Goal: Task Accomplishment & Management: Complete application form

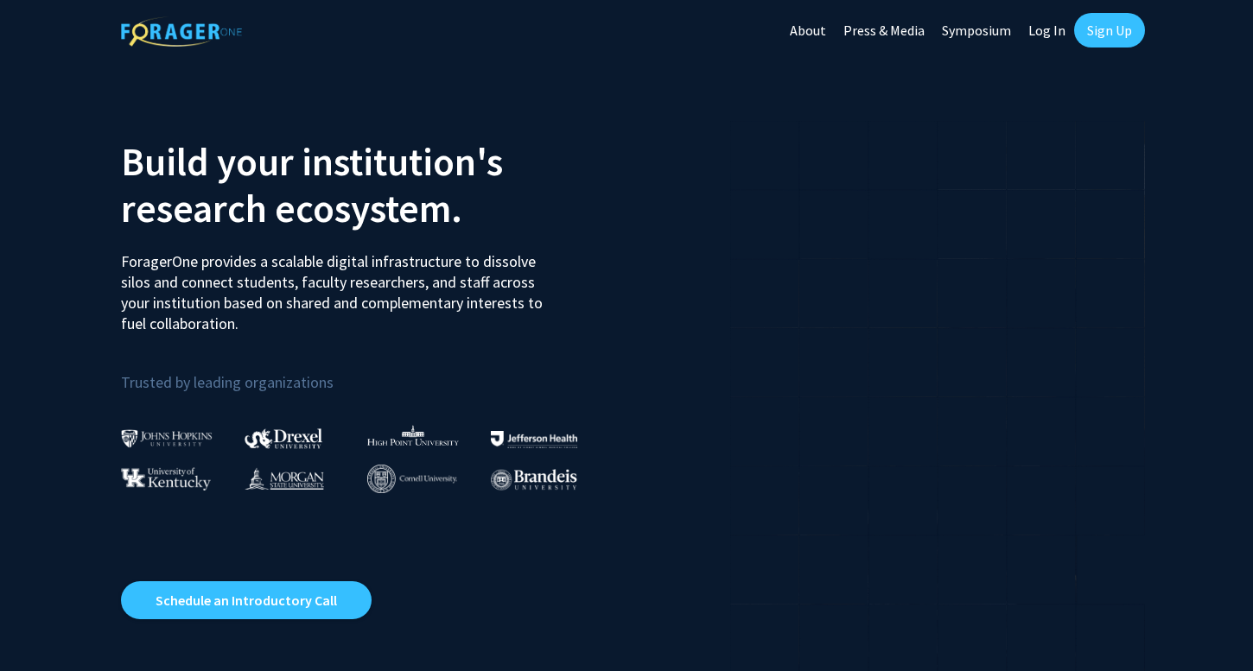
click at [1101, 47] on link "Sign Up" at bounding box center [1109, 30] width 71 height 35
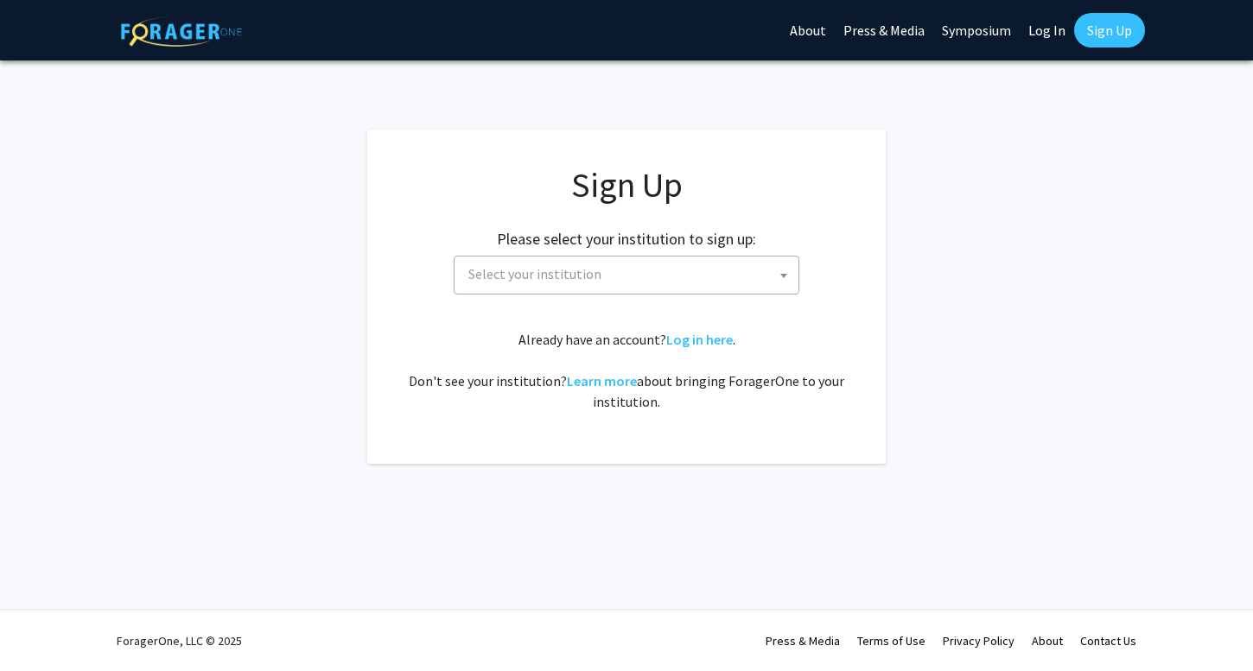
click at [689, 281] on span "Select your institution" at bounding box center [629, 274] width 337 height 35
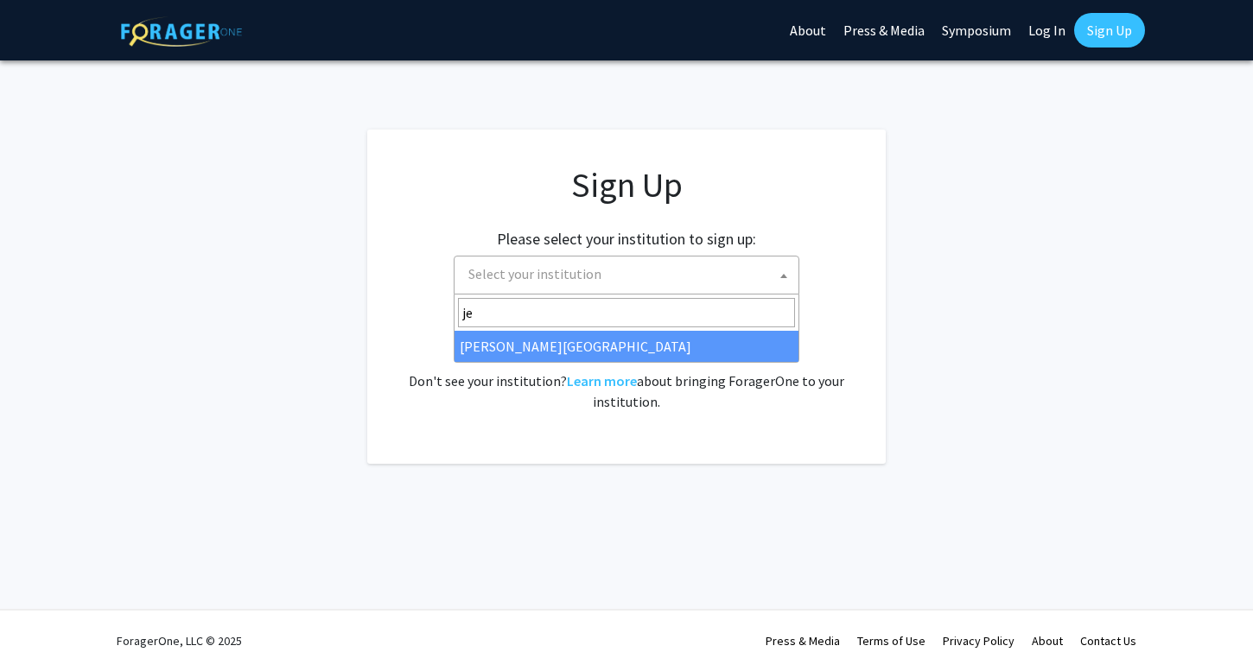
type input "je"
select select "24"
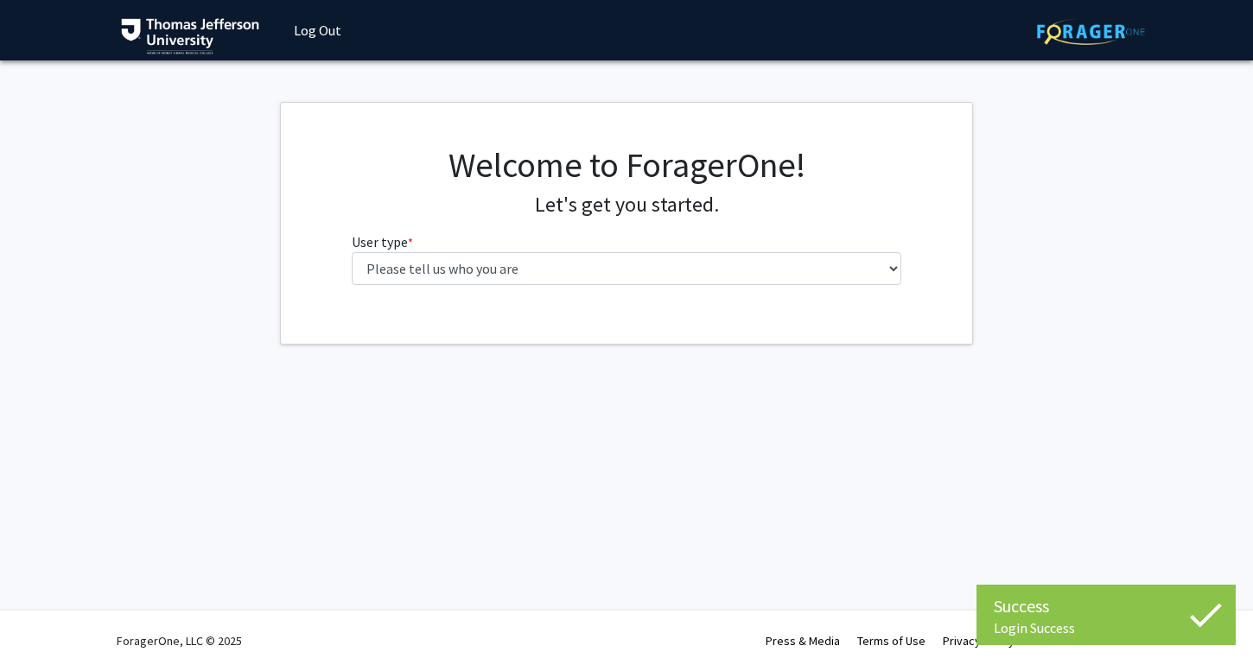
click at [631, 313] on div "Welcome to ForagerOne! Let's get you started. User type * required Please tell …" at bounding box center [626, 223] width 691 height 241
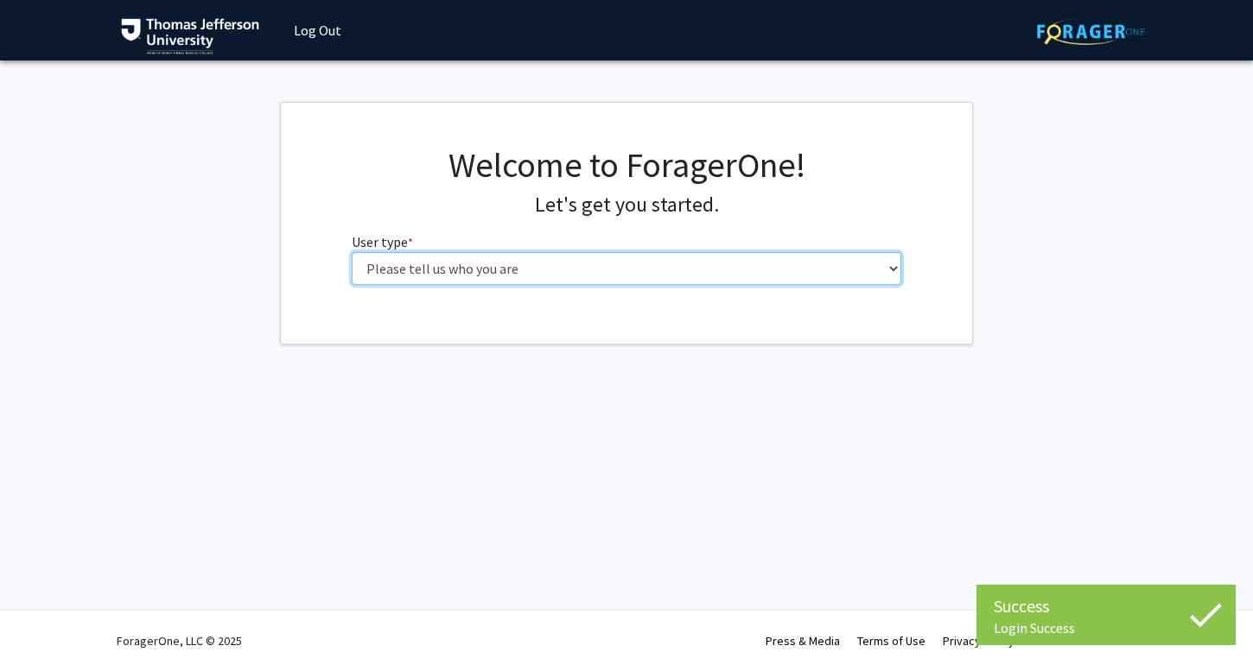
click at [619, 273] on select "Please tell us who you are Undergraduate Student Master's Student Doctoral Cand…" at bounding box center [627, 268] width 550 height 33
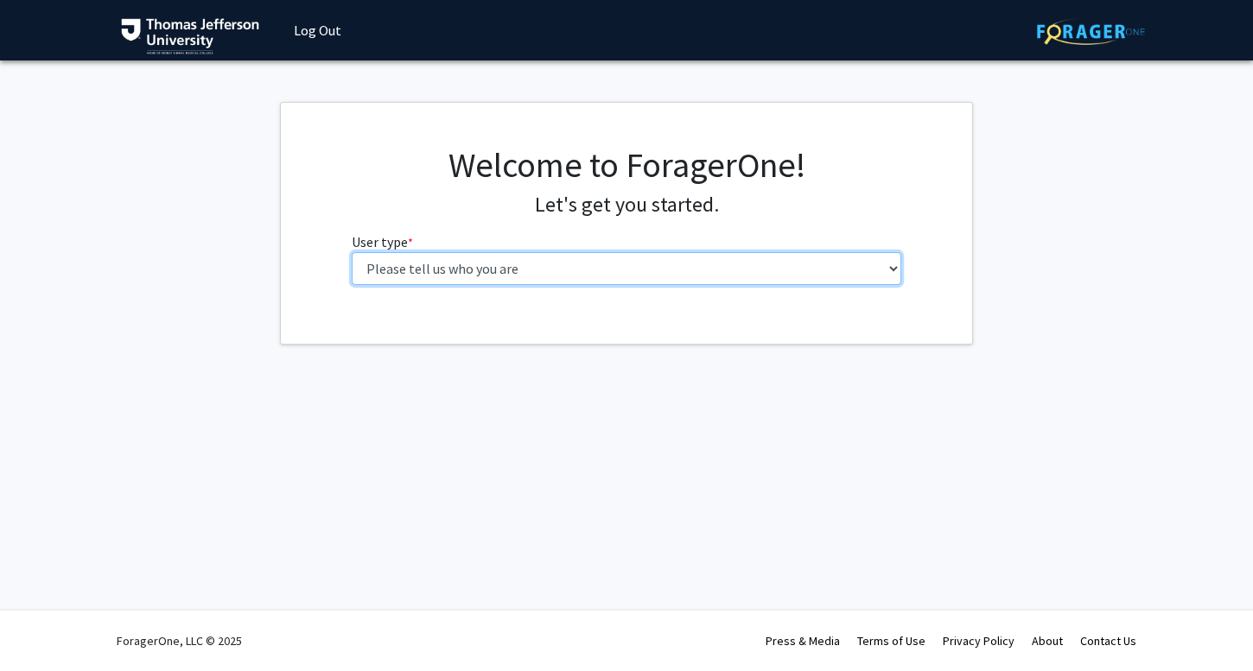
select select "3: doc"
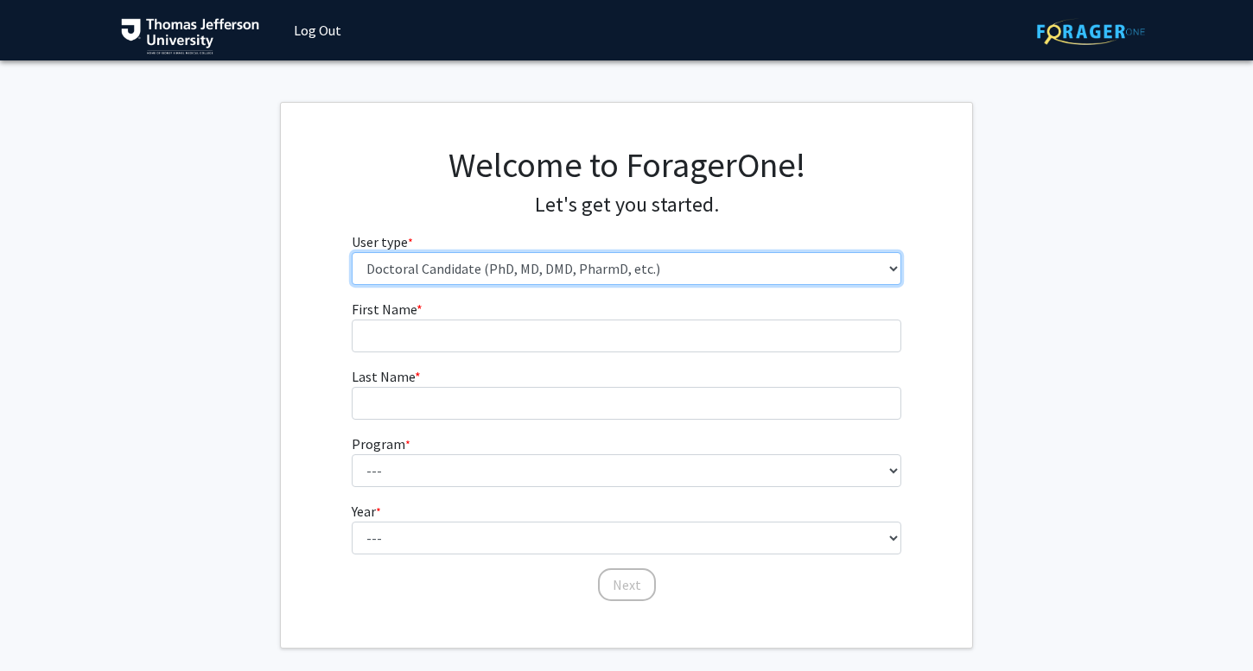
scroll to position [50, 0]
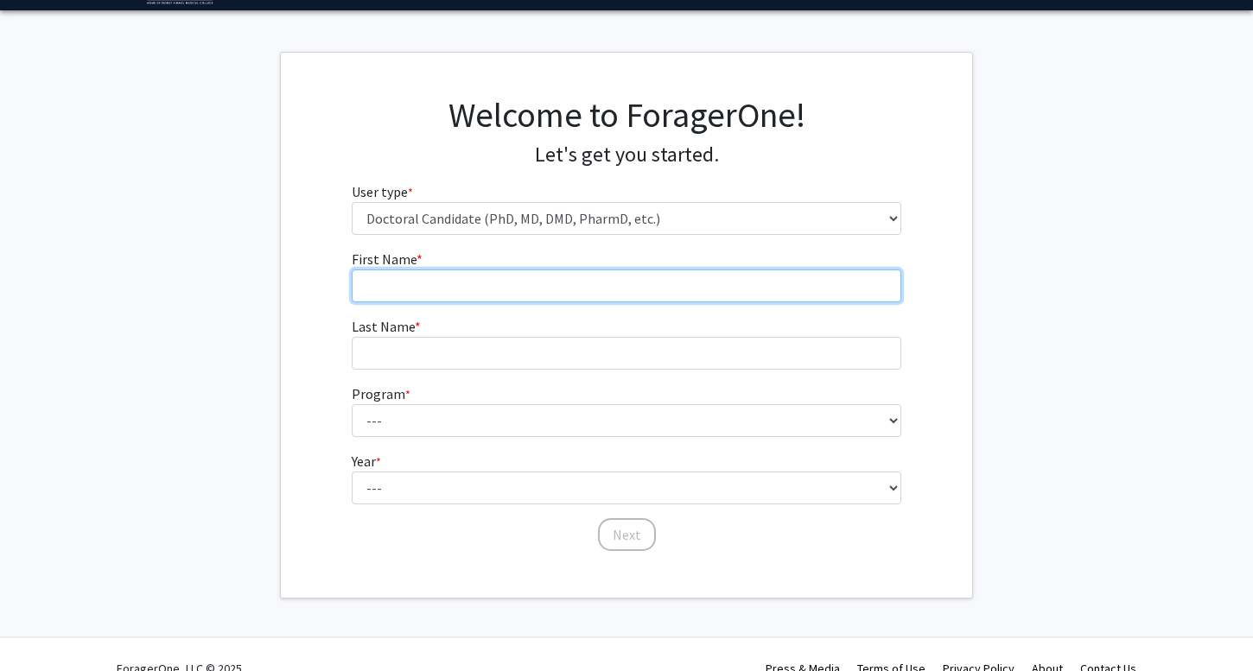
click at [735, 292] on input "First Name * required" at bounding box center [627, 286] width 550 height 33
type input "Rachel"
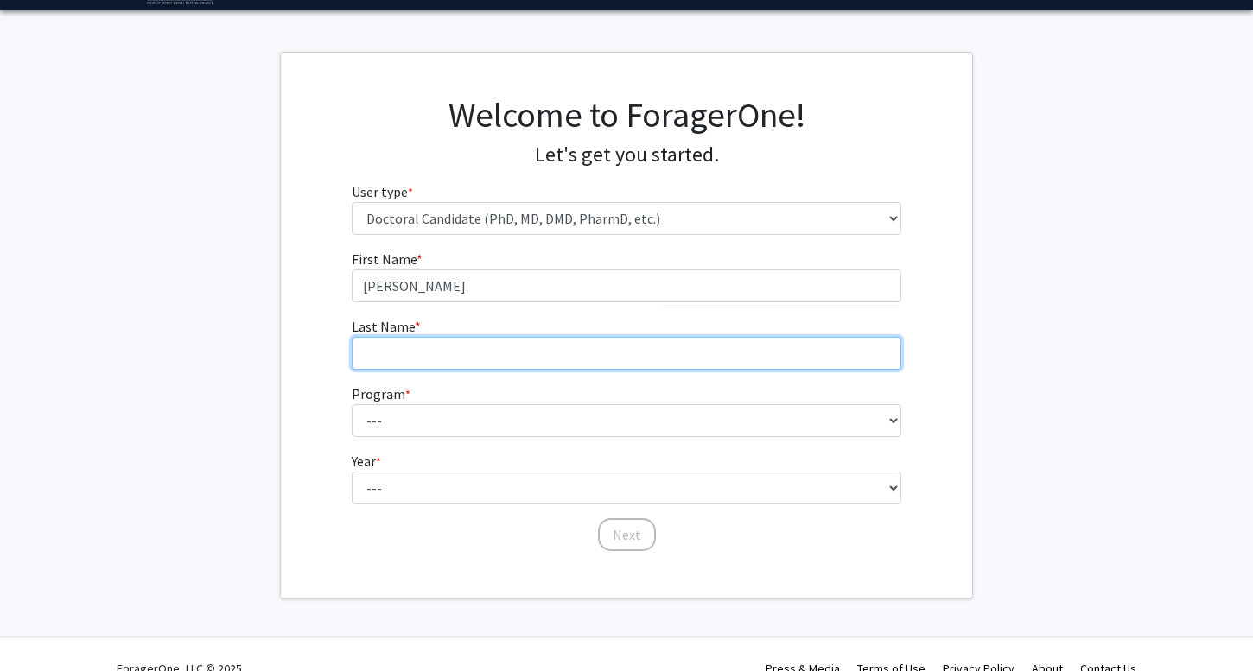
type input "Nuccitelli"
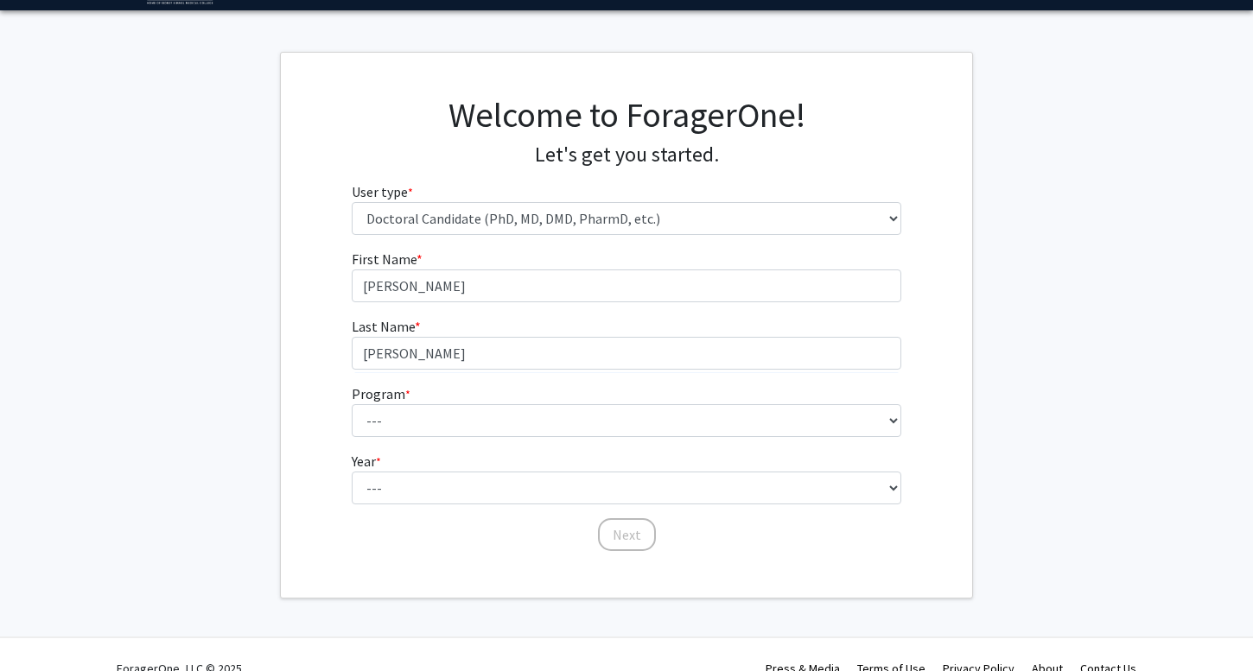
click at [481, 441] on form "First Name * required Rachel Last Name * required Nuccitelli Program * required…" at bounding box center [627, 392] width 550 height 287
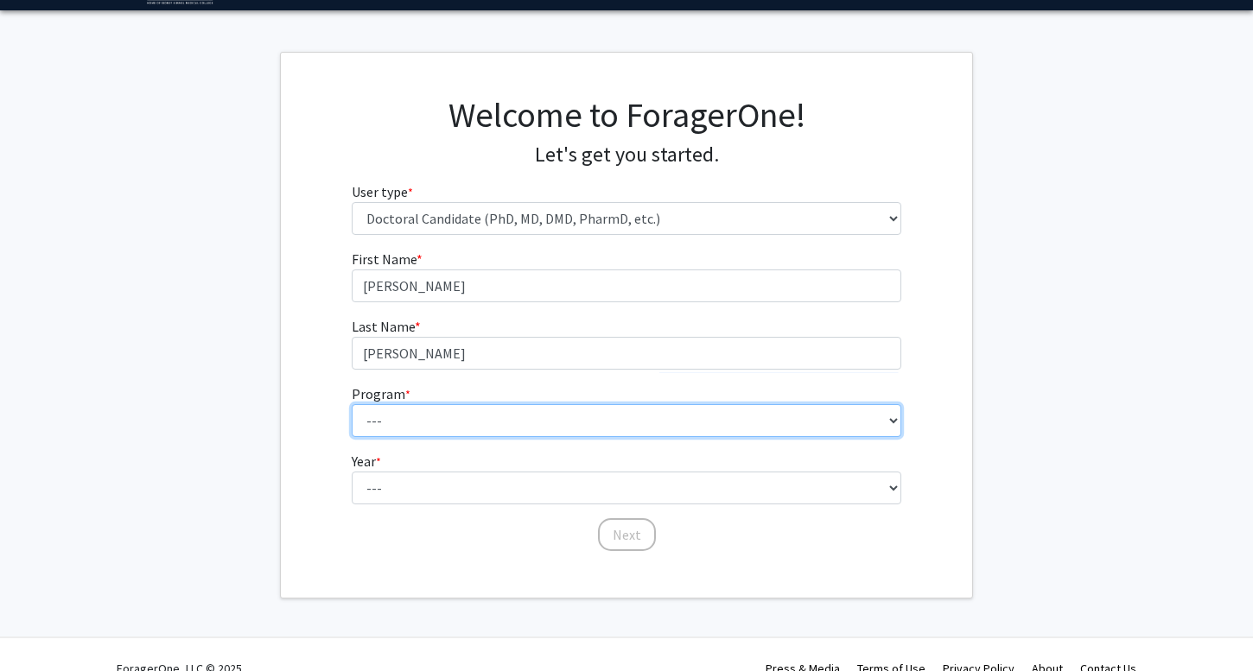
click at [479, 432] on select "--- Accelerated 3+3 BS in Health Sciences/Doctor of Occupational Therapy Accele…" at bounding box center [627, 420] width 550 height 33
select select "35: 815"
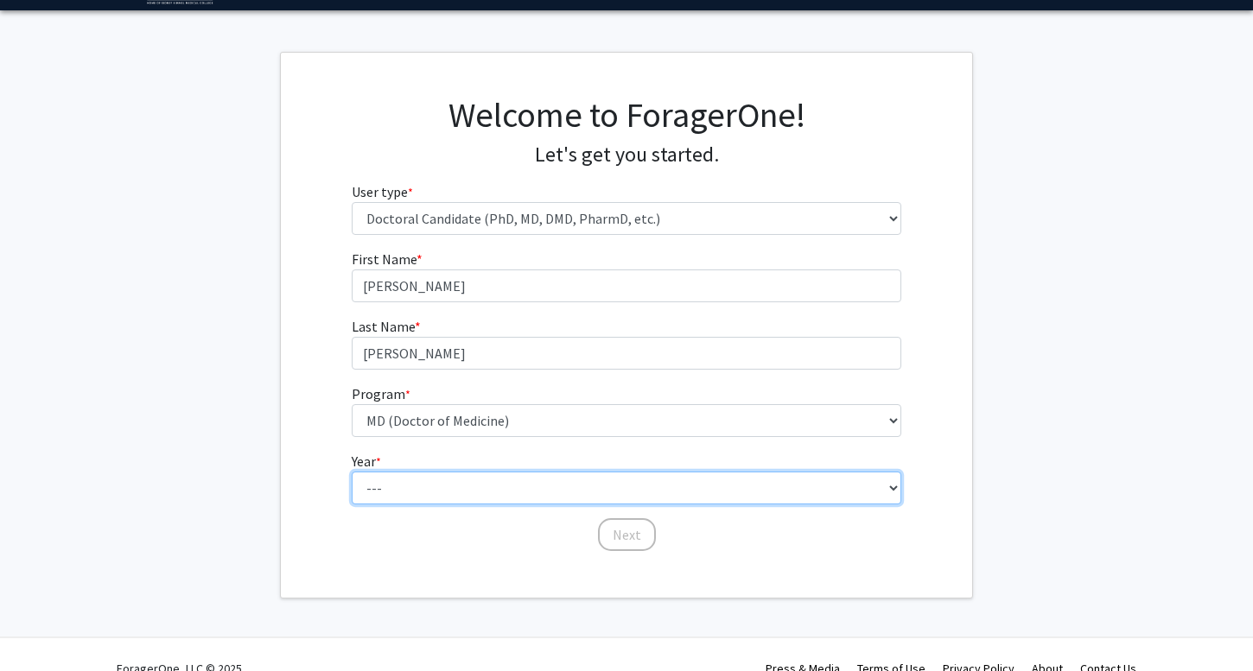
click at [503, 496] on select "--- First Year Second Year Third Year Fourth Year Fifth Year Sixth Year Seventh…" at bounding box center [627, 488] width 550 height 33
select select "1: first_year"
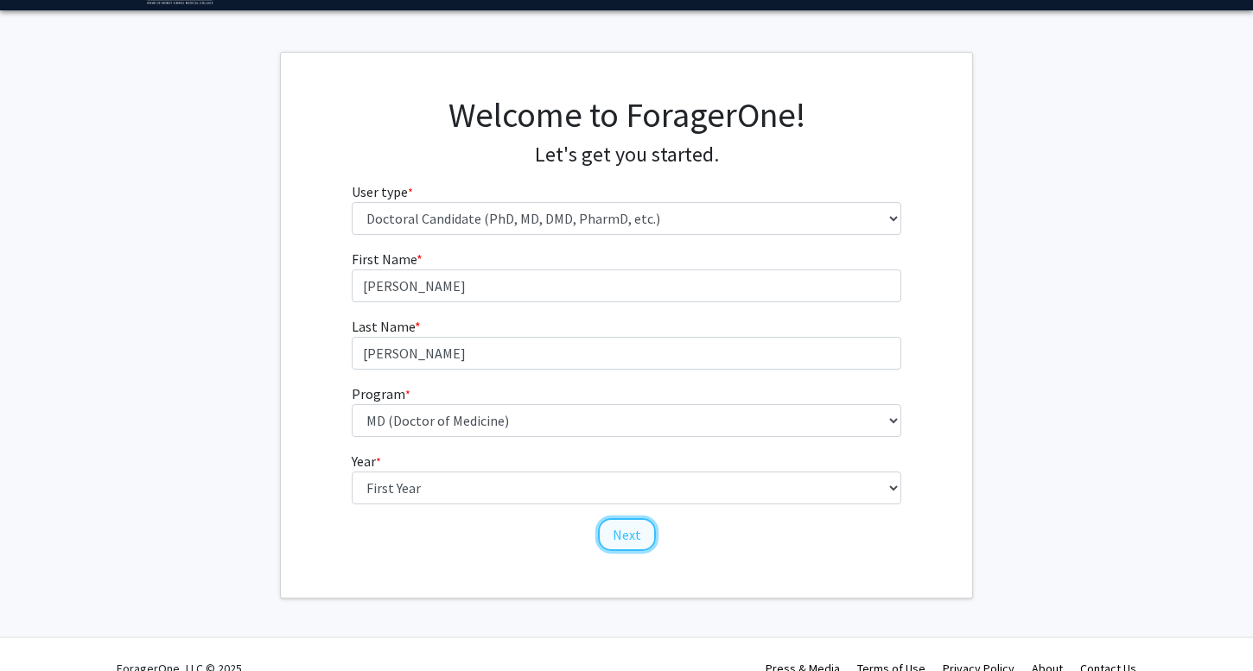
click at [619, 538] on button "Next" at bounding box center [627, 534] width 58 height 33
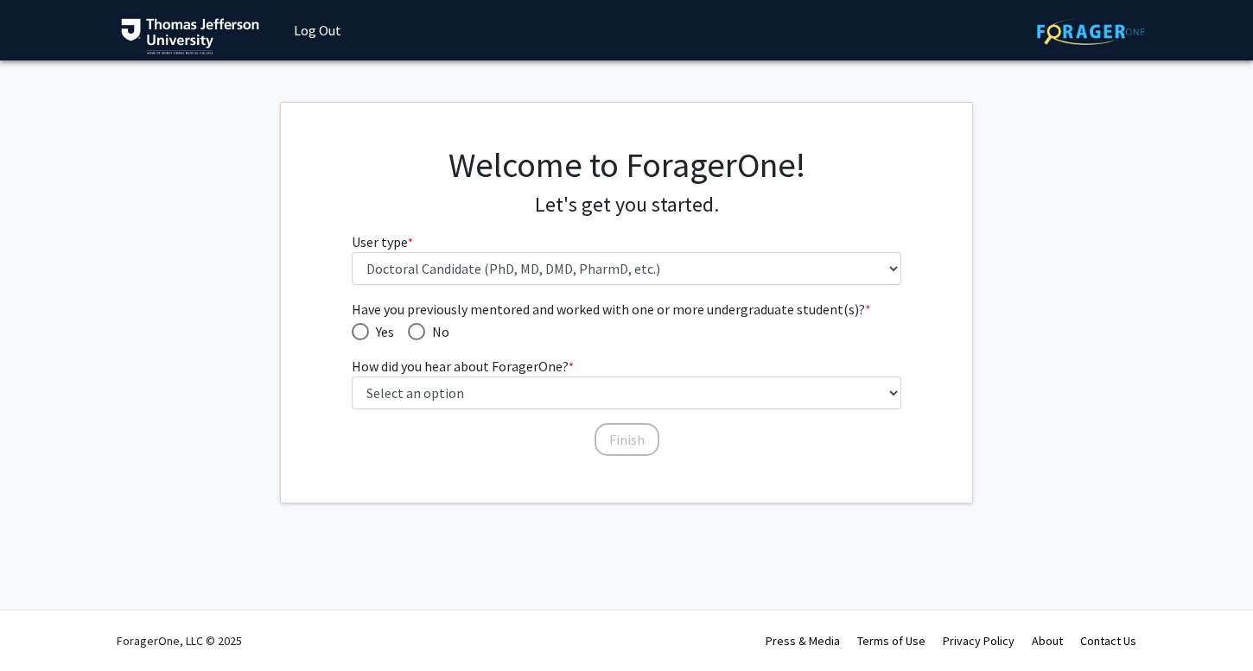
click at [422, 333] on span "Have you previously mentored and worked with one or more undergraduate student(…" at bounding box center [416, 331] width 17 height 17
click at [422, 333] on input "No" at bounding box center [416, 331] width 17 height 17
radio input "true"
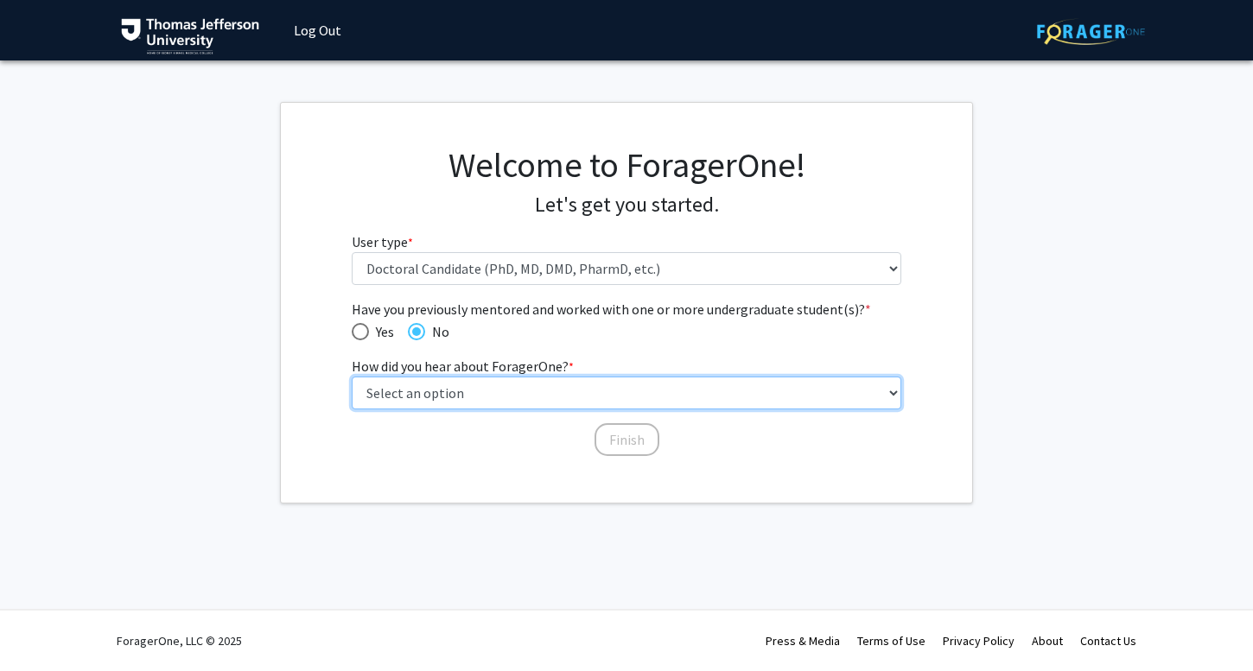
click at [416, 380] on select "Select an option Peer/student recommendation Faculty/staff recommendation Unive…" at bounding box center [627, 393] width 550 height 33
select select "2: faculty_recommendation"
click at [547, 396] on select "Select an option Peer/student recommendation Faculty/staff recommendation Unive…" at bounding box center [627, 393] width 550 height 33
